Goal: Task Accomplishment & Management: Manage account settings

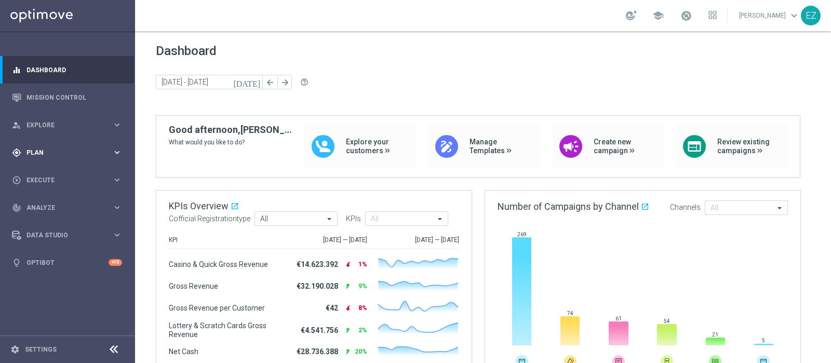
click at [41, 146] on div "gps_fixed Plan keyboard_arrow_right" at bounding box center [67, 153] width 134 height 28
click at [43, 205] on span "Templates" at bounding box center [65, 205] width 74 height 6
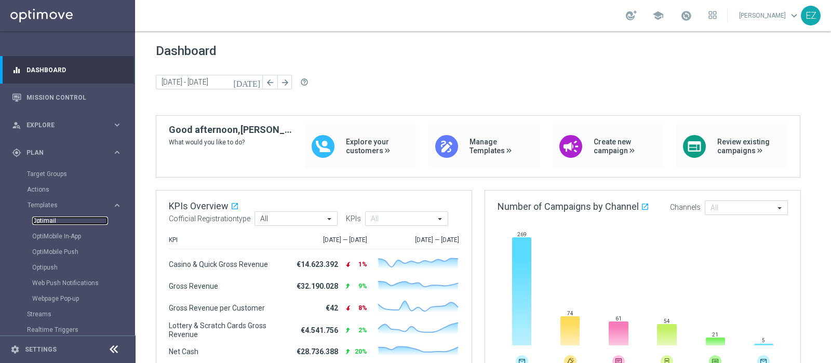
click at [48, 219] on link "Optimail" at bounding box center [70, 221] width 76 height 8
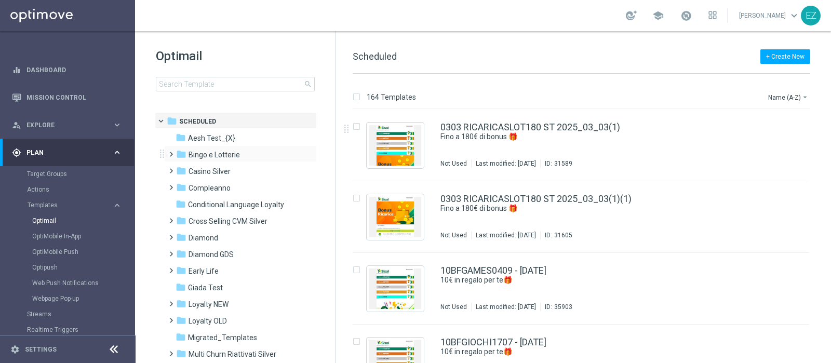
click at [223, 145] on div "folder Bingo e Lotterie more_vert" at bounding box center [240, 153] width 153 height 17
click at [219, 155] on span "Bingo e Lotterie" at bounding box center [213, 154] width 51 height 9
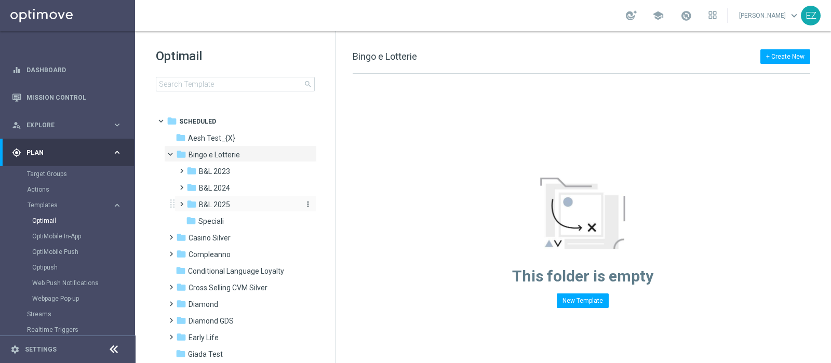
click at [225, 201] on span "B&L 2025" at bounding box center [214, 204] width 31 height 9
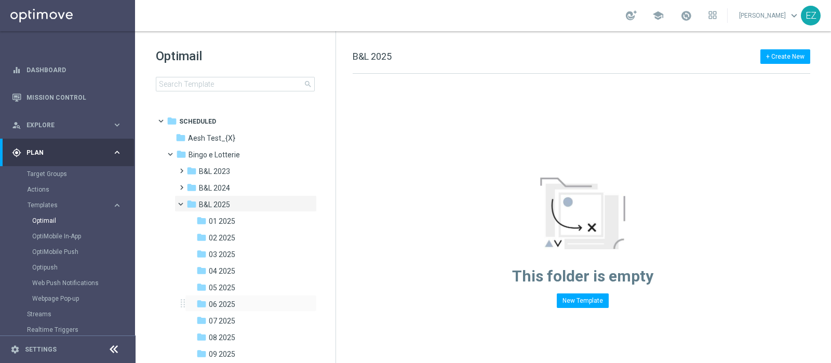
scroll to position [84, 0]
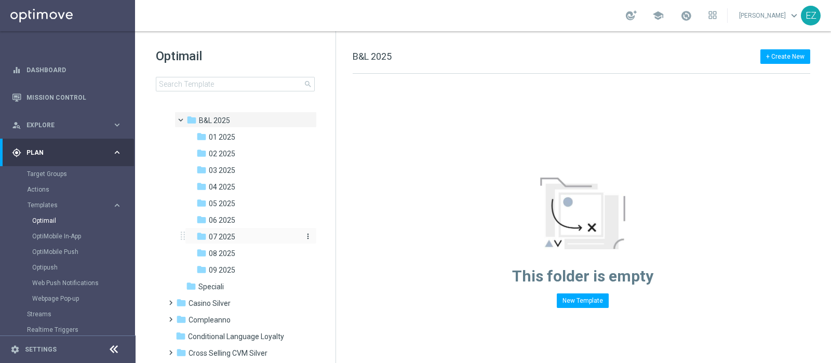
click at [220, 239] on span "07 2025" at bounding box center [222, 236] width 26 height 9
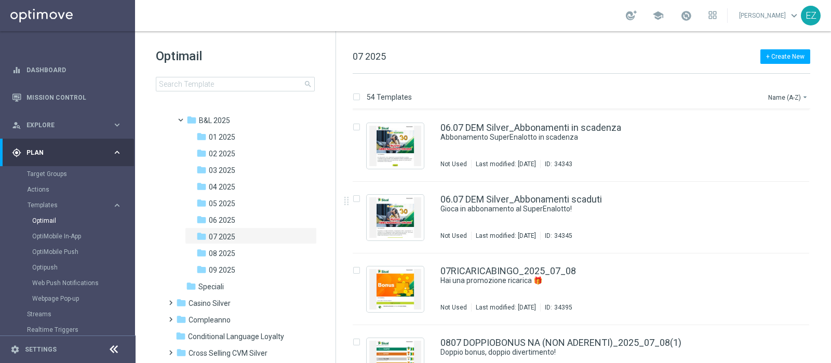
scroll to position [353, 0]
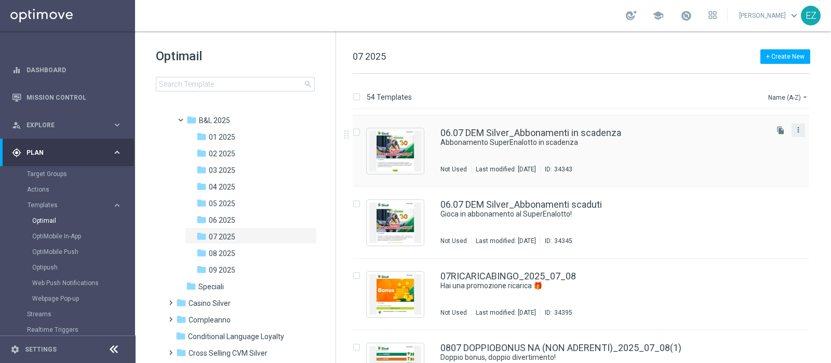
click at [664, 131] on icon "more_vert" at bounding box center [798, 130] width 8 height 8
click at [664, 152] on div "Copy To" at bounding box center [755, 155] width 63 height 7
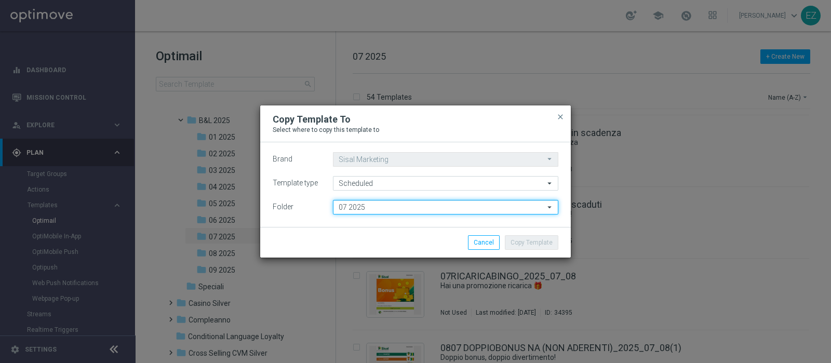
click at [436, 202] on input "07 2025" at bounding box center [445, 207] width 225 height 15
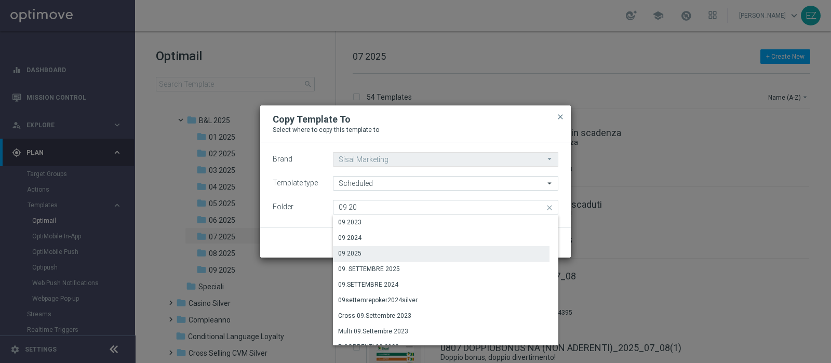
click at [363, 250] on div "09 2025" at bounding box center [441, 253] width 217 height 15
type input "09 2025"
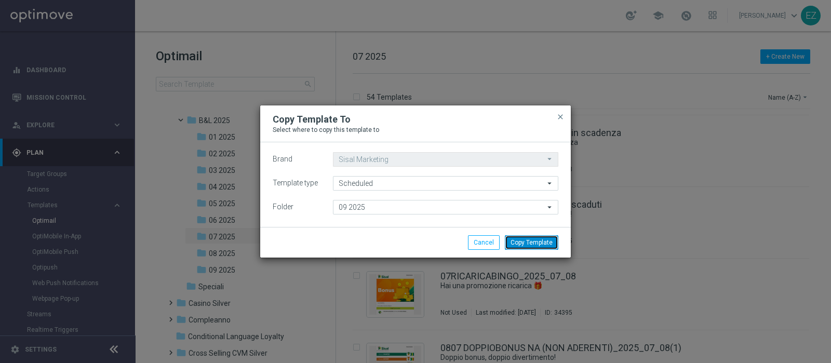
click at [512, 243] on button "Copy Template" at bounding box center [531, 242] width 53 height 15
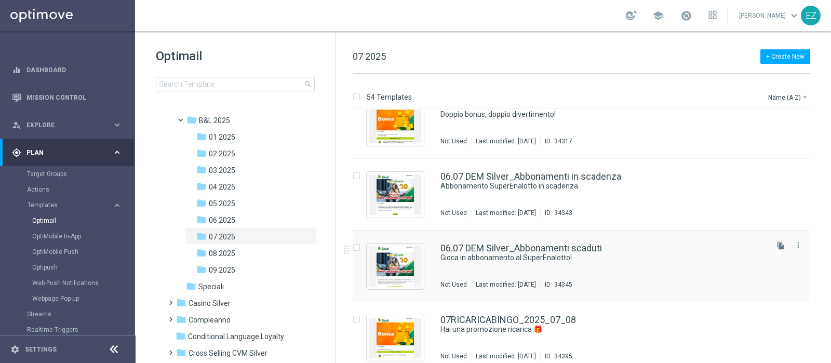
scroll to position [322, 0]
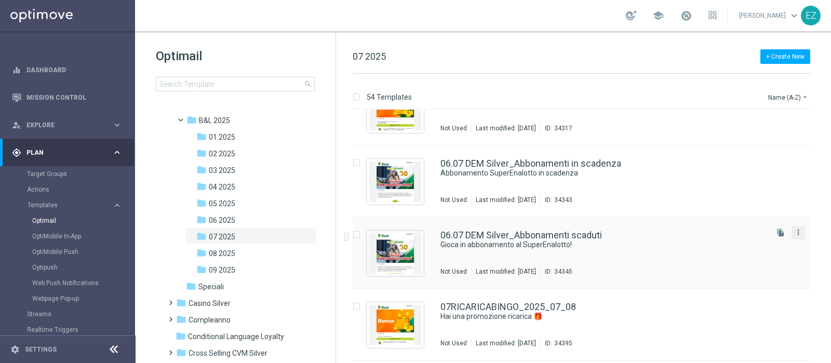
click at [664, 232] on icon "more_vert" at bounding box center [798, 232] width 8 height 8
click at [664, 258] on span "Copy To" at bounding box center [735, 257] width 23 height 7
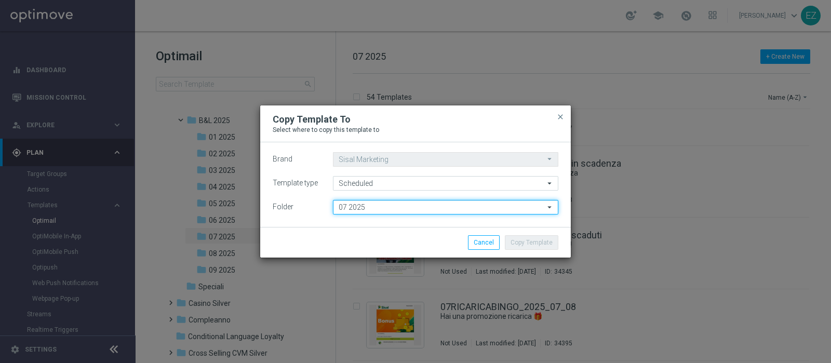
click at [444, 201] on input "07 2025" at bounding box center [445, 207] width 225 height 15
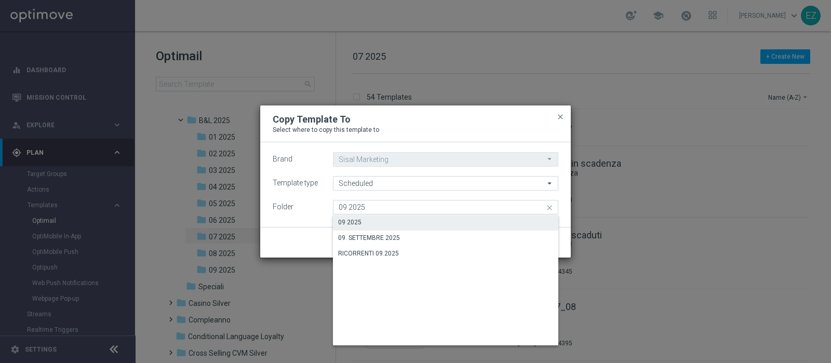
click at [365, 225] on div "09 2025" at bounding box center [445, 222] width 225 height 15
type input "09 2025"
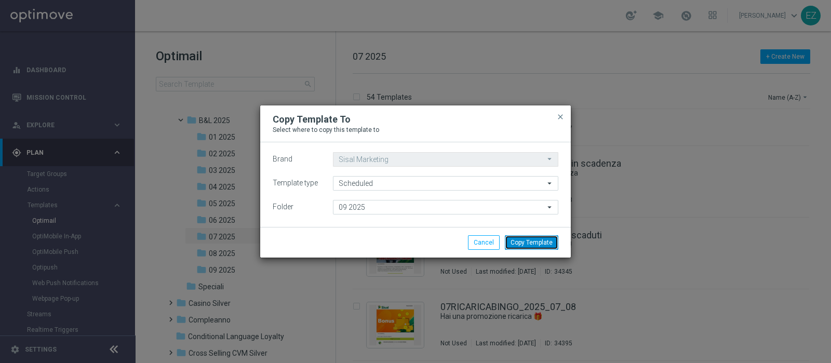
click at [527, 240] on button "Copy Template" at bounding box center [531, 242] width 53 height 15
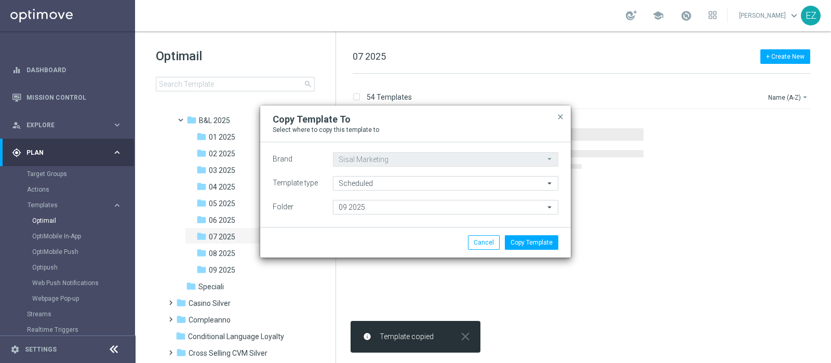
scroll to position [0, 0]
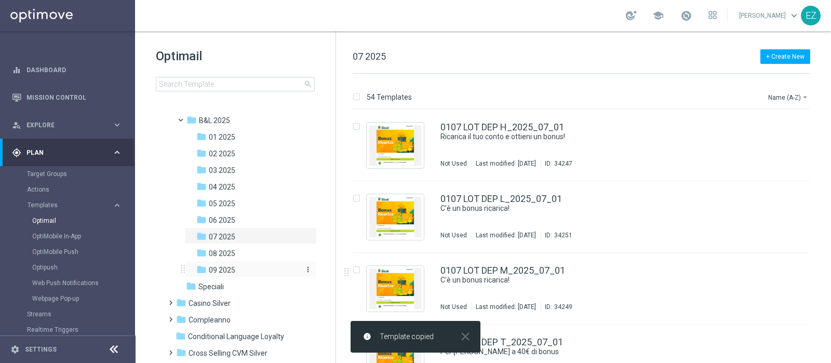
click at [224, 267] on span "09 2025" at bounding box center [222, 269] width 26 height 9
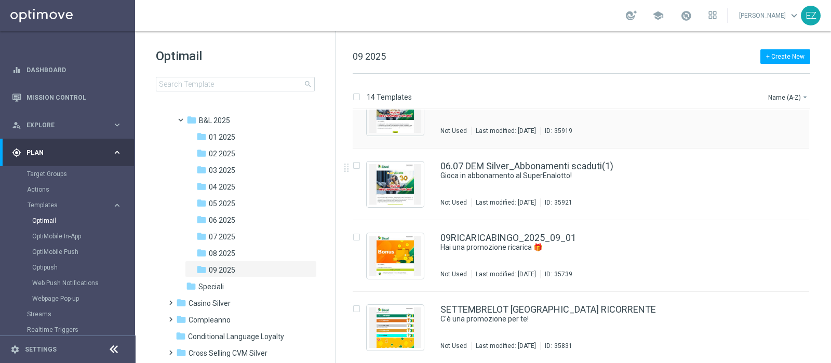
scroll to position [640, 0]
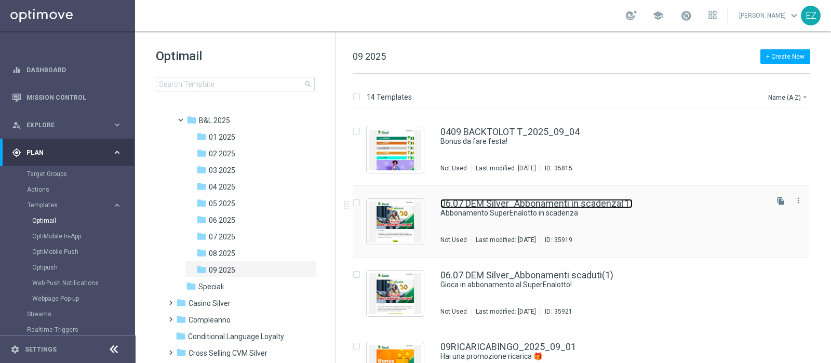
click at [535, 199] on link "06.07 DEM Silver_Abbonamenti in scadenza(1)" at bounding box center [536, 203] width 192 height 9
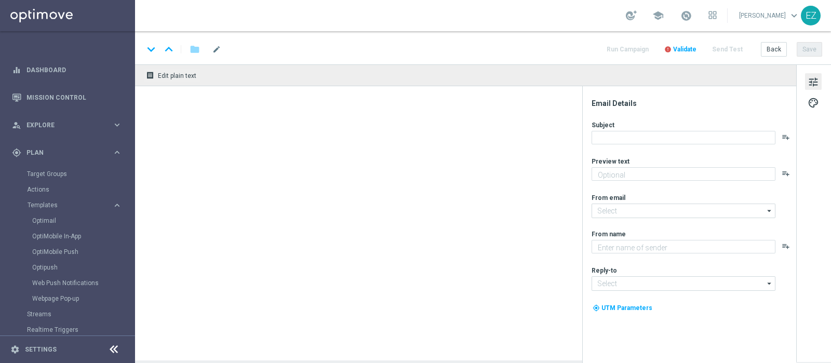
type input "06.07 DEM Silver_Abbonamenti in scadenza(1)"
type textarea "Sisal"
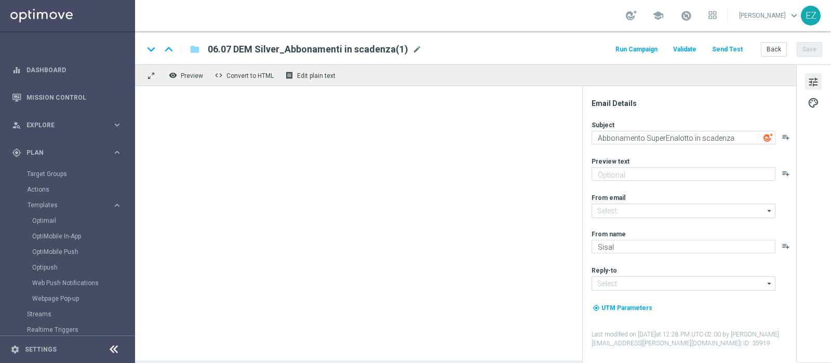
type input "newsletter@comunicazioni.sisal.it"
type input "info@sisal.it"
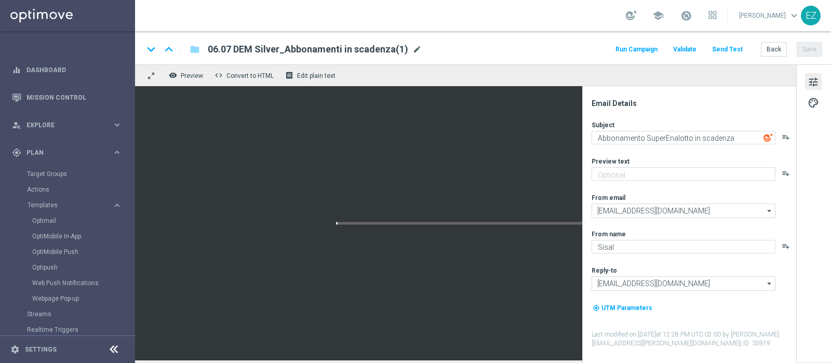
click at [412, 52] on span "mode_edit" at bounding box center [416, 49] width 9 height 9
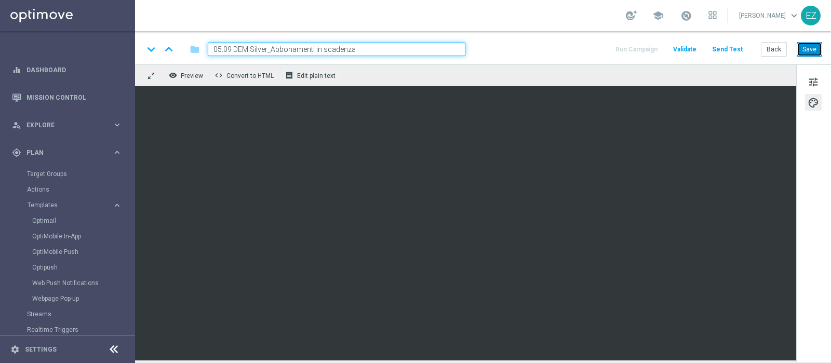
click at [664, 44] on button "Save" at bounding box center [808, 49] width 25 height 15
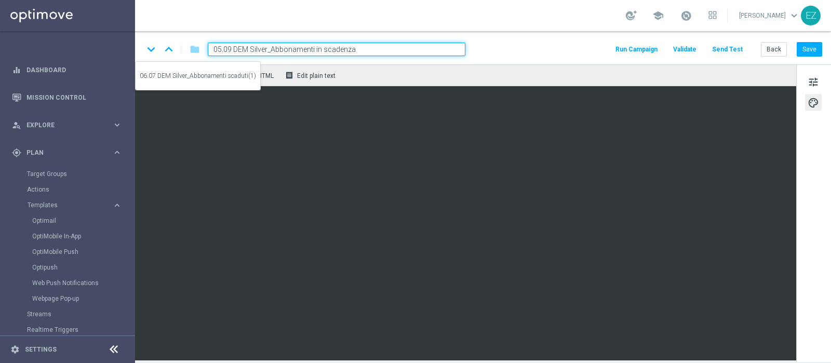
click at [148, 48] on icon "keyboard_arrow_down" at bounding box center [151, 50] width 16 height 16
click at [358, 52] on input "06.07 DEM Silver_Abbonamenti scaduti(1)" at bounding box center [337, 49] width 258 height 13
click at [221, 49] on input "06.07 DEM Silver_Abbonamenti scaduti" at bounding box center [337, 49] width 258 height 13
type input "05.09 DEM Silver_Abbonamenti scaduti"
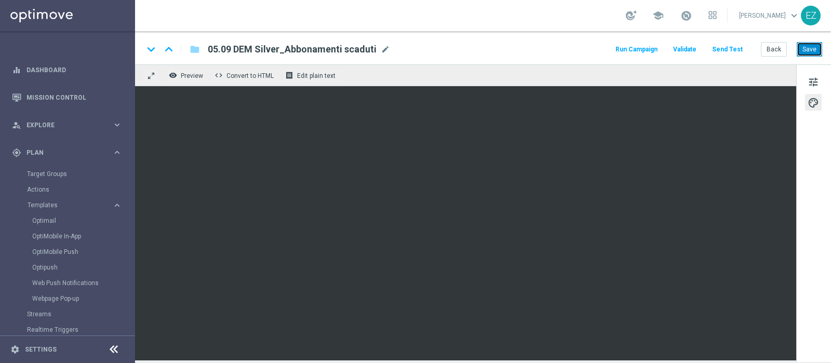
click at [664, 53] on button "Save" at bounding box center [808, 49] width 25 height 15
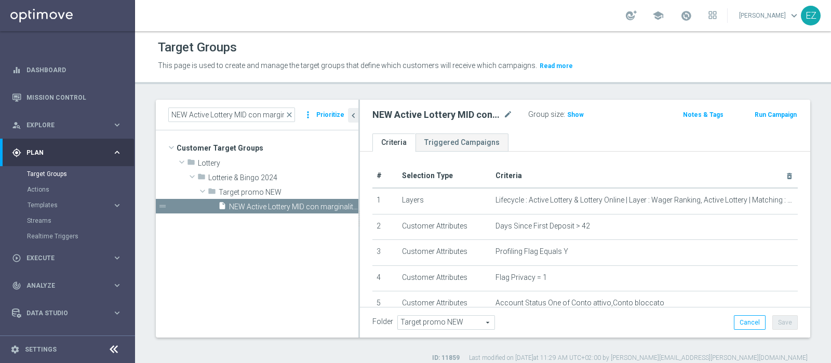
scroll to position [348, 0]
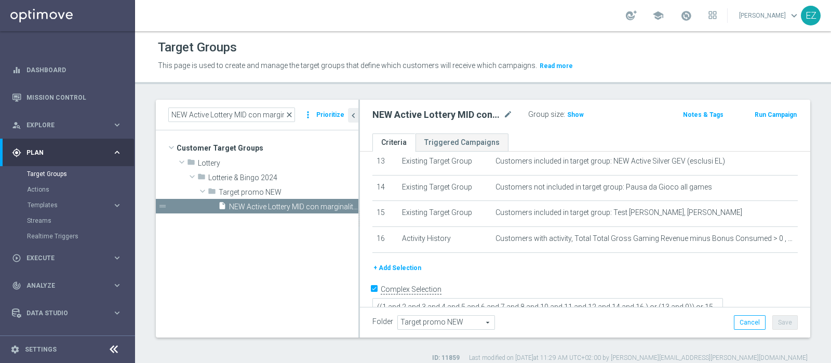
click at [288, 114] on span "close" at bounding box center [289, 115] width 8 height 8
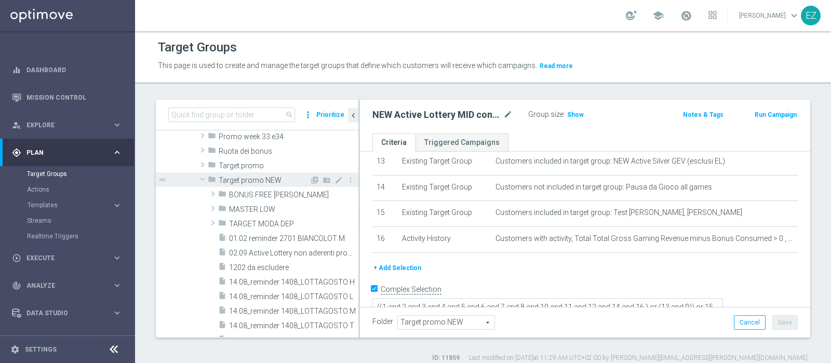
scroll to position [329, 0]
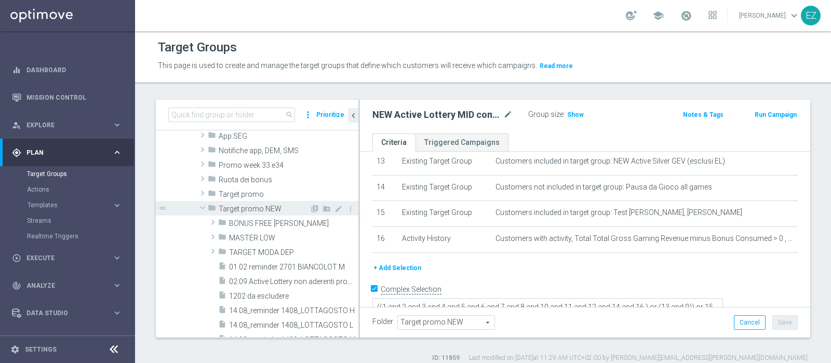
click at [236, 208] on span "Target promo NEW" at bounding box center [264, 209] width 91 height 9
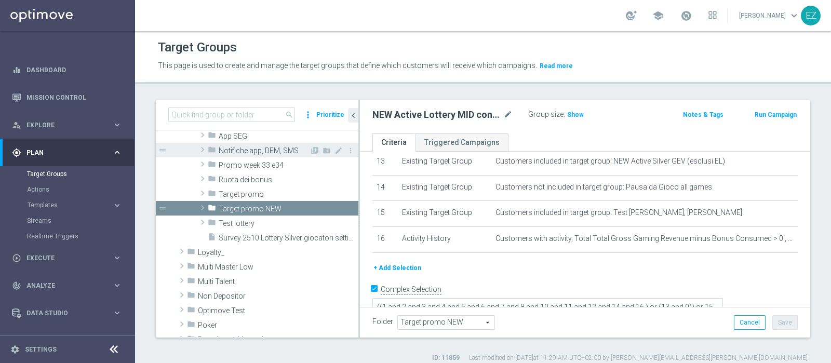
click at [246, 147] on span "Notifiche app, DEM, SMS" at bounding box center [264, 150] width 91 height 9
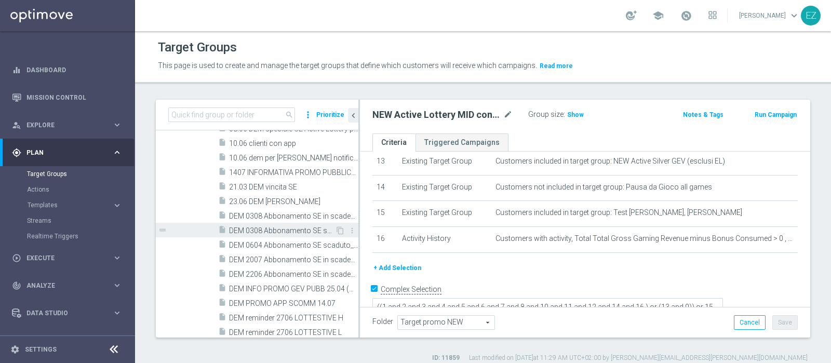
scroll to position [381, 0]
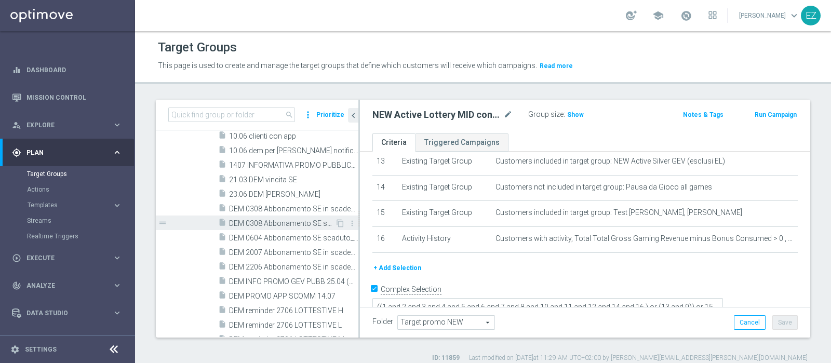
click at [287, 224] on span "DEM 0308 Abbonamento SE scaduto_Silver" at bounding box center [282, 223] width 106 height 9
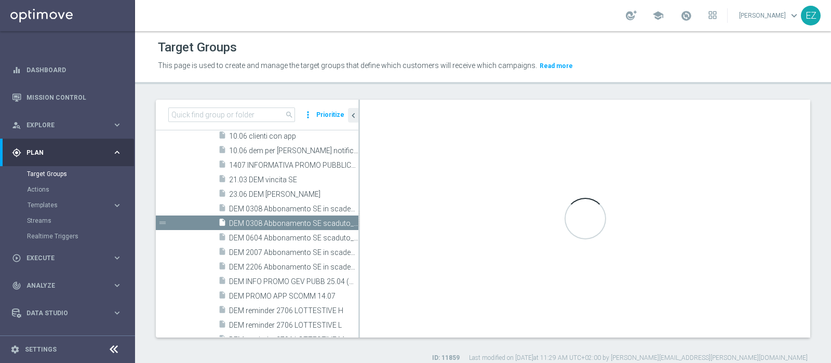
checkbox input "false"
type input "Notifiche app, DEM, SMS"
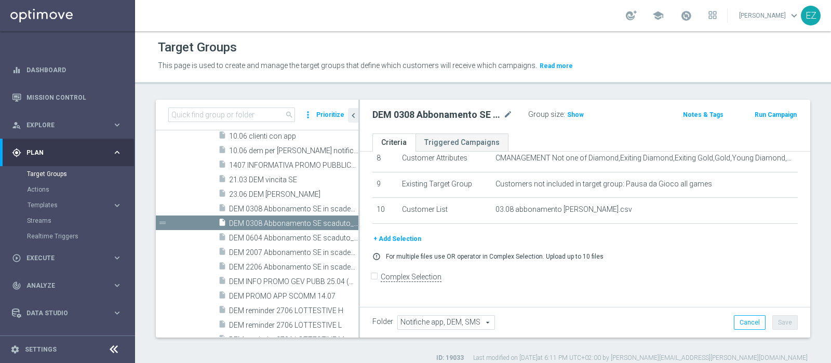
scroll to position [210, 0]
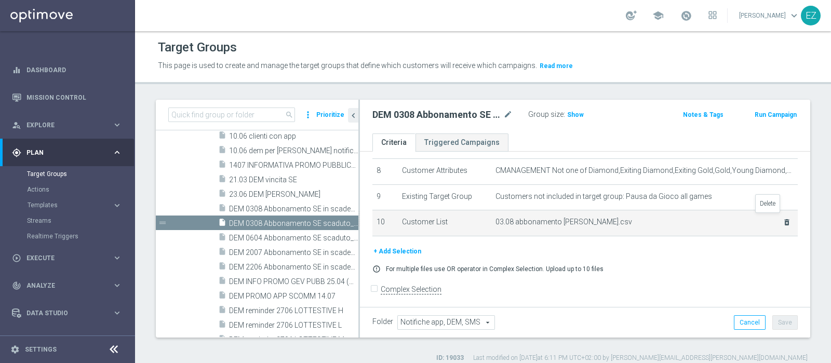
click at [782, 218] on icon "delete_forever" at bounding box center [786, 222] width 8 height 8
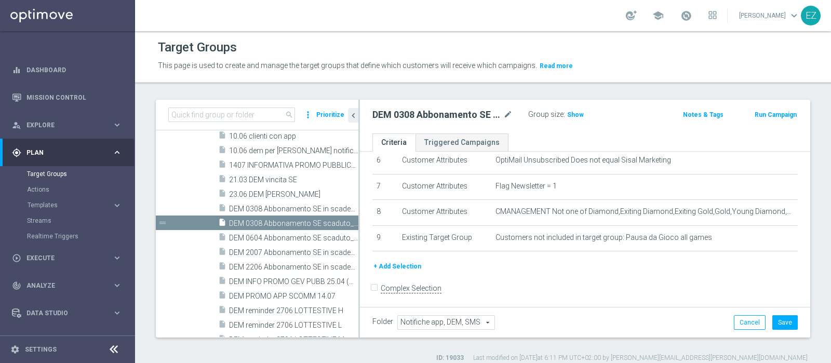
click at [403, 265] on button "+ Add Selection" at bounding box center [397, 266] width 50 height 11
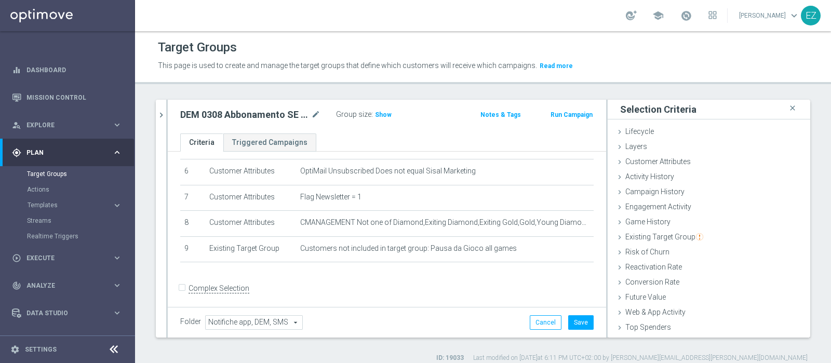
scroll to position [44, 0]
click at [652, 324] on span "Customer List" at bounding box center [648, 328] width 46 height 8
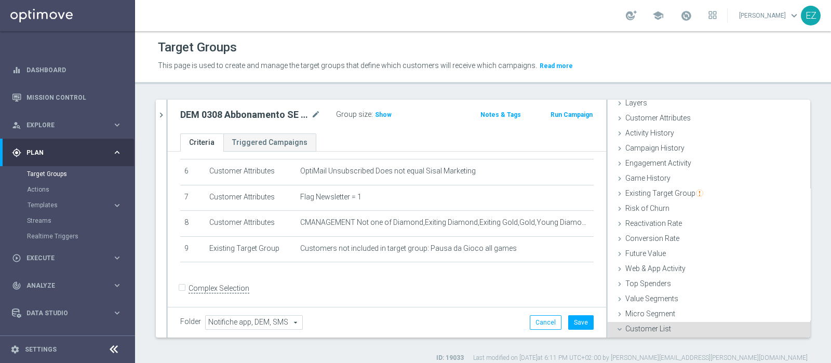
scroll to position [138, 0]
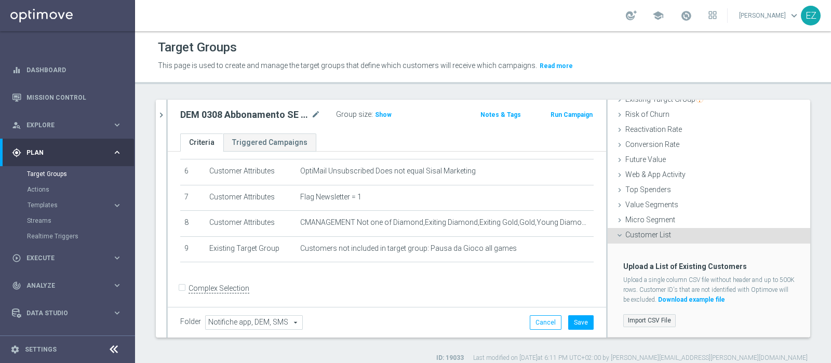
click at [644, 321] on label "Import CSV File" at bounding box center [649, 320] width 52 height 13
click at [0, 0] on input "Import CSV File" at bounding box center [0, 0] width 0 height 0
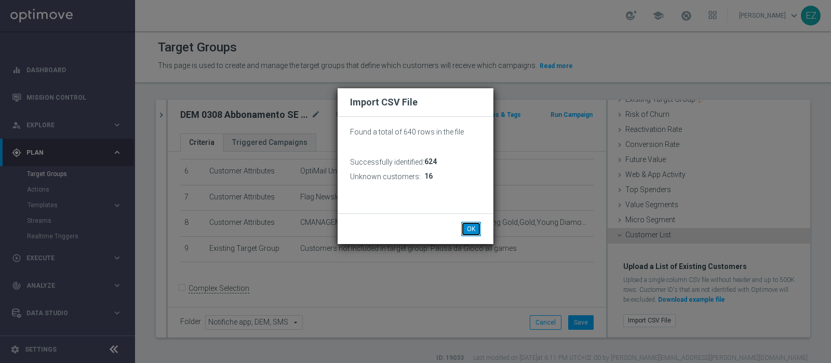
click at [471, 224] on button "OK" at bounding box center [471, 229] width 20 height 15
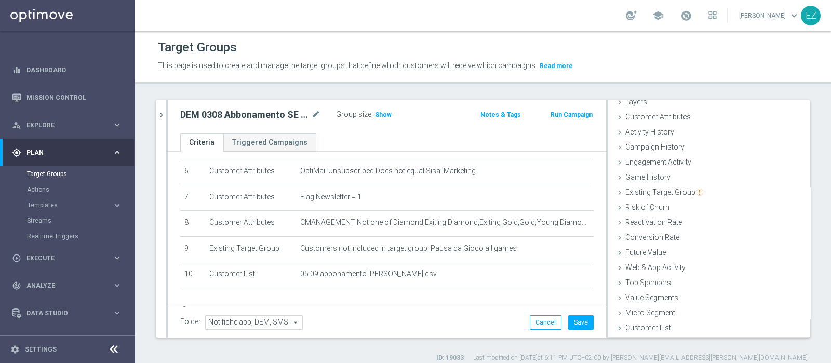
scroll to position [44, 0]
click at [568, 326] on button "Save" at bounding box center [580, 322] width 25 height 15
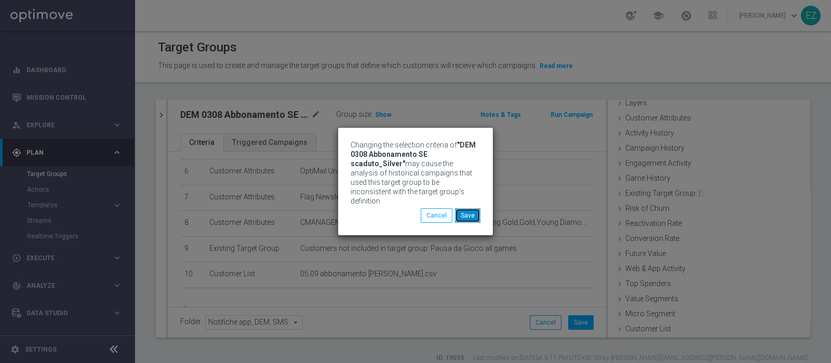
click at [466, 210] on button "Save" at bounding box center [467, 215] width 25 height 15
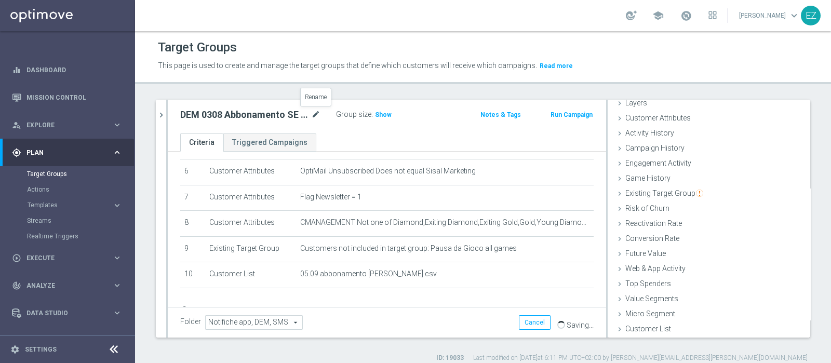
click at [316, 114] on icon "mode_edit" at bounding box center [315, 115] width 9 height 12
click at [204, 115] on input "DEM 0308 Abbonamento SE scaduto_Silver" at bounding box center [250, 116] width 140 height 15
type input "DEM 0509 Abbonamento SE scaduto_Silver"
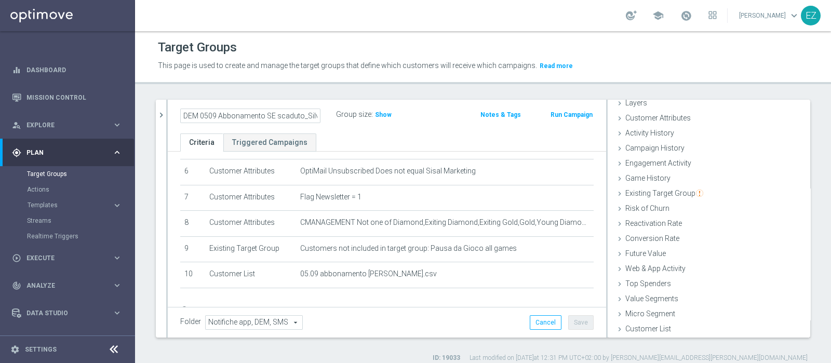
click at [402, 136] on ul "Criteria Triggered Campaigns" at bounding box center [387, 142] width 438 height 18
click at [568, 326] on button "Save" at bounding box center [580, 322] width 25 height 15
click at [165, 117] on icon "chevron_right" at bounding box center [161, 115] width 10 height 10
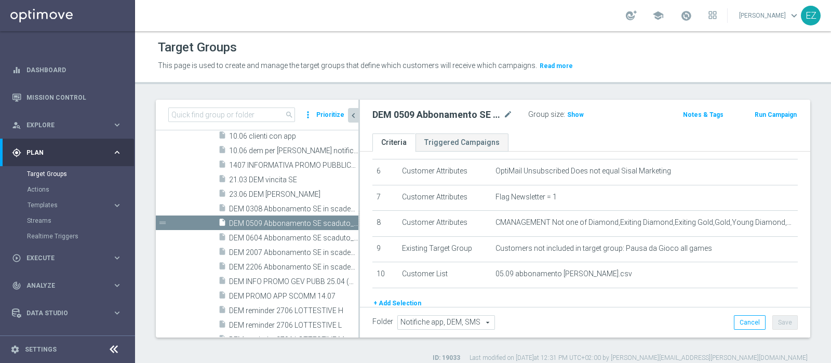
scroll to position [62, 0]
click at [286, 209] on span "DEM 0308 Abbonamento SE in scadenza_Silver" at bounding box center [282, 209] width 106 height 9
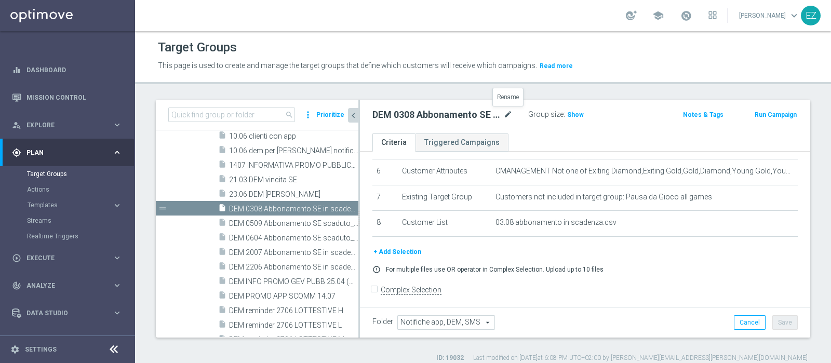
click at [507, 112] on icon "mode_edit" at bounding box center [507, 115] width 9 height 12
click at [384, 113] on input "DEM 0308 Abbonamento SE in scadenza_Silver" at bounding box center [442, 116] width 140 height 15
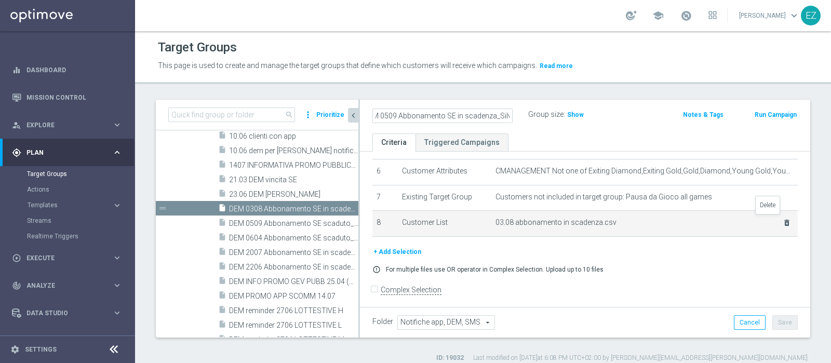
type input "DEM 0509 Abbonamento SE in scadenza_Silver"
click at [782, 219] on icon "delete_forever" at bounding box center [786, 223] width 8 height 8
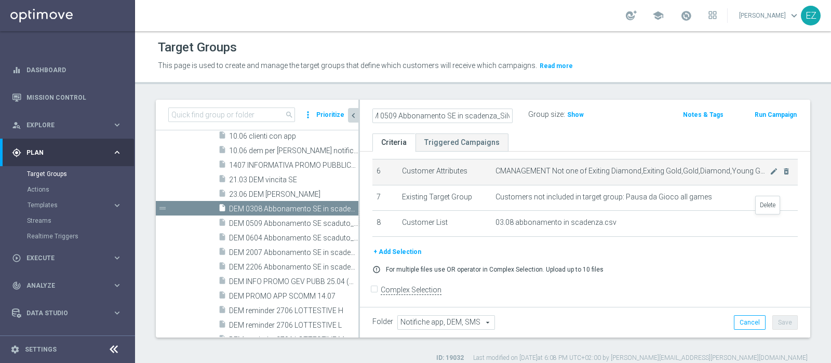
scroll to position [0, 0]
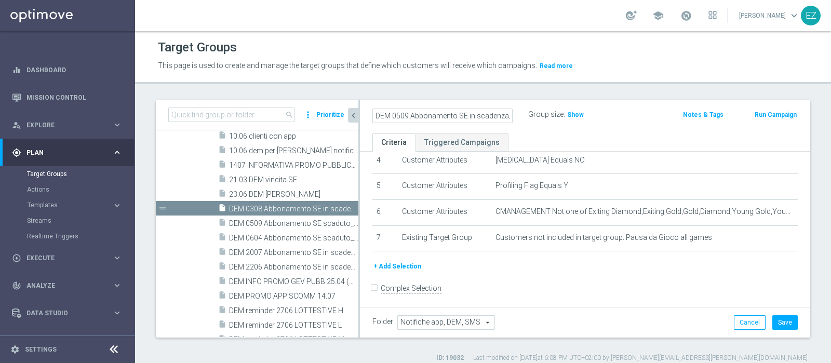
click at [393, 263] on button "+ Add Selection" at bounding box center [397, 266] width 50 height 11
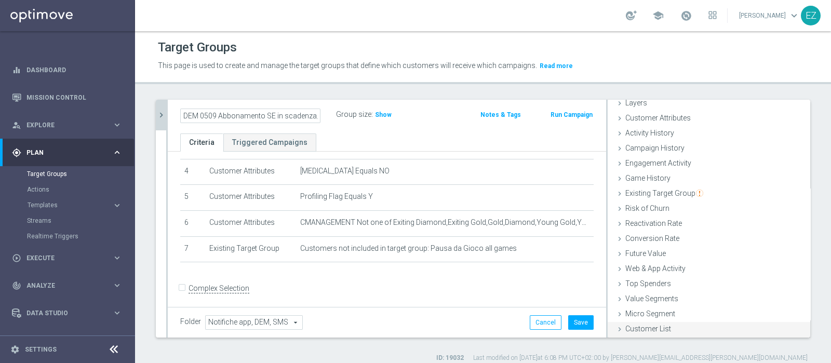
scroll to position [9, 0]
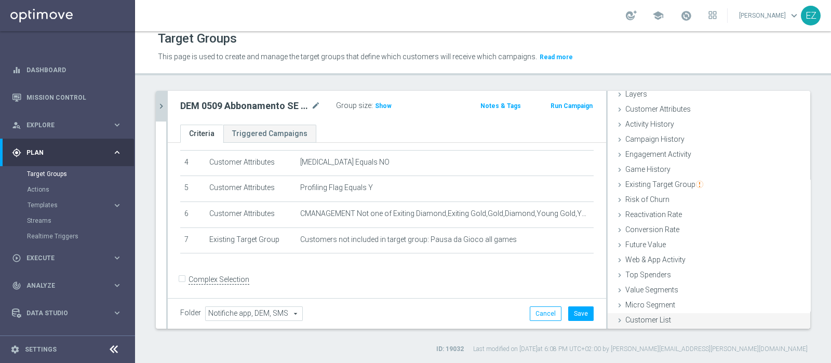
click at [652, 314] on div "Customer List done selection saved" at bounding box center [708, 321] width 202 height 16
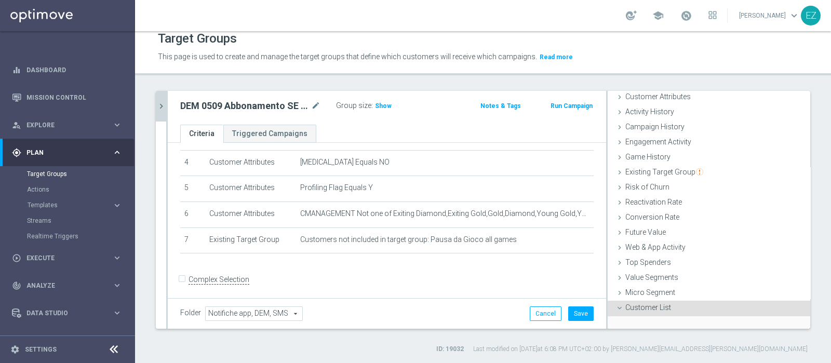
scroll to position [138, 0]
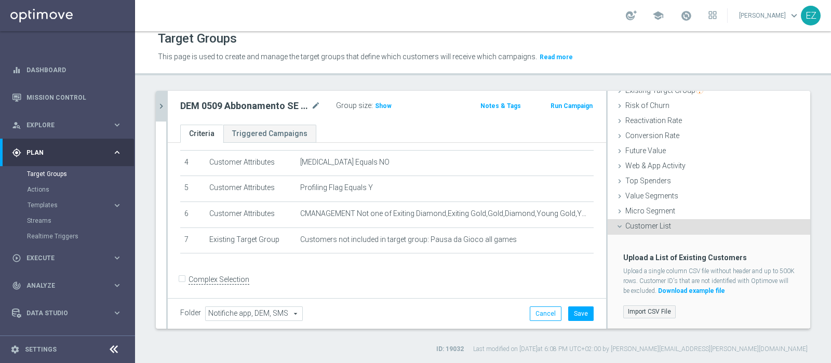
click at [652, 310] on label "Import CSV File" at bounding box center [649, 311] width 52 height 13
click at [0, 0] on input "Import CSV File" at bounding box center [0, 0] width 0 height 0
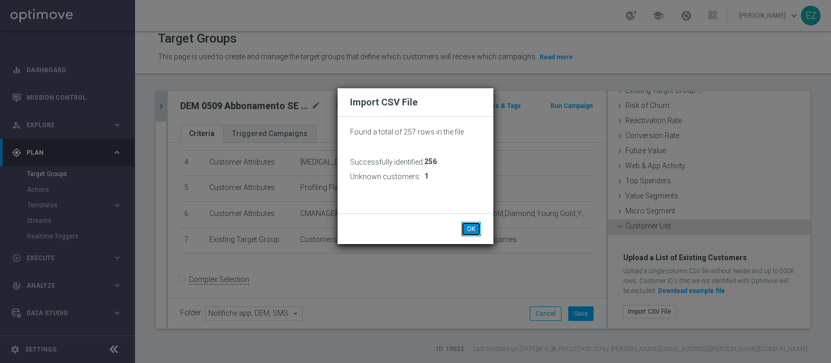
click at [468, 226] on button "OK" at bounding box center [471, 229] width 20 height 15
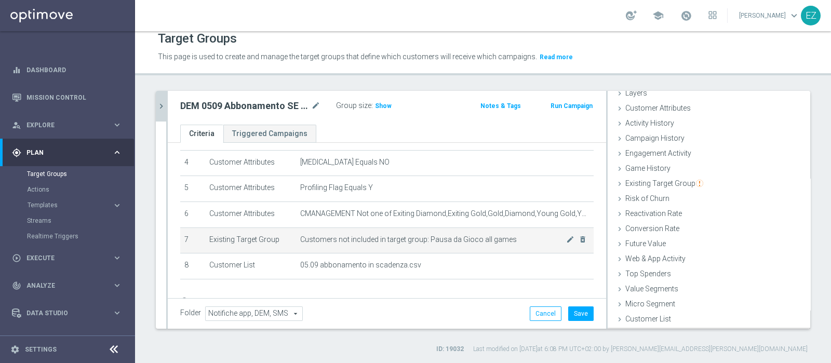
scroll to position [44, 0]
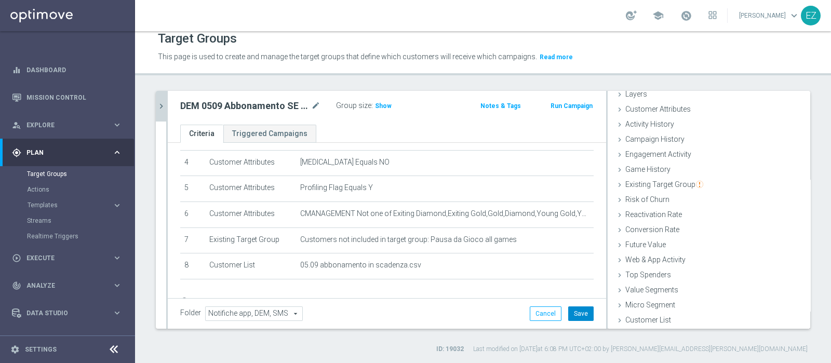
click at [570, 313] on button "Save" at bounding box center [580, 313] width 25 height 15
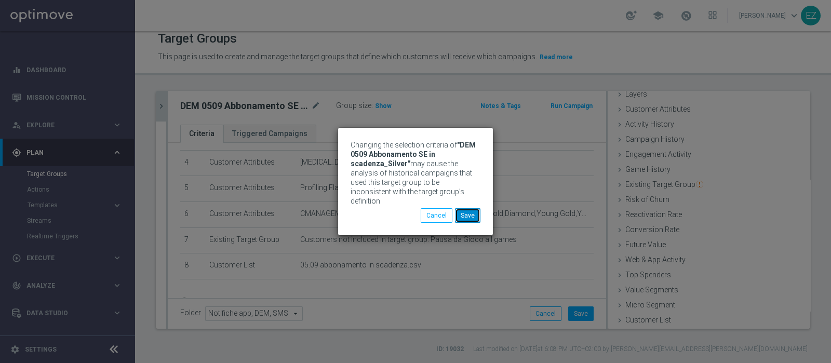
click at [464, 208] on button "Save" at bounding box center [467, 215] width 25 height 15
